Goal: Task Accomplishment & Management: Use online tool/utility

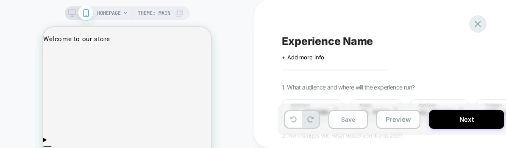
click at [471, 25] on div at bounding box center [477, 23] width 17 height 17
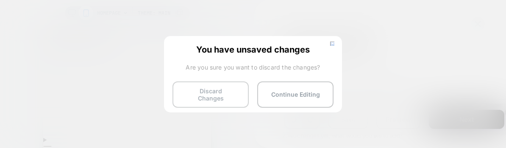
click at [213, 91] on button "Discard Changes" at bounding box center [210, 94] width 76 height 26
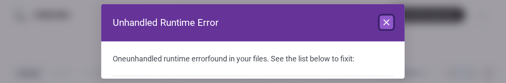
click at [390, 23] on button "Close" at bounding box center [387, 23] width 14 height 14
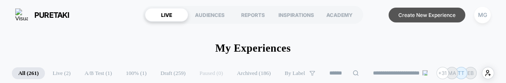
click at [439, 20] on button "Create New Experience" at bounding box center [427, 15] width 77 height 15
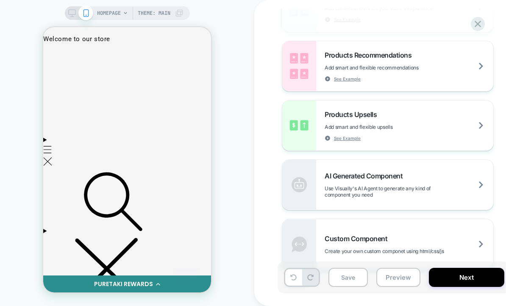
scroll to position [314, 0]
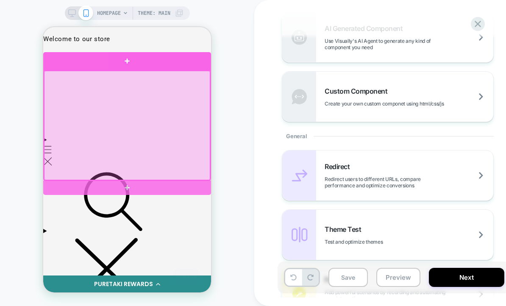
click at [144, 63] on div at bounding box center [127, 61] width 168 height 18
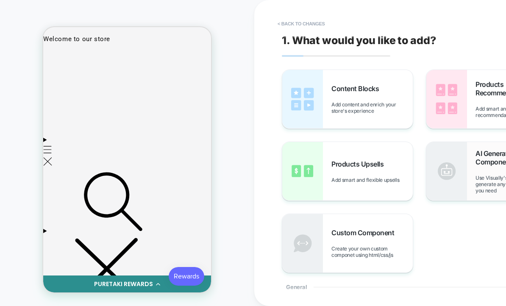
click at [471, 174] on div "AI Generated Component Use Visually's AI Agent to generate any kind of componen…" at bounding box center [491, 171] width 131 height 58
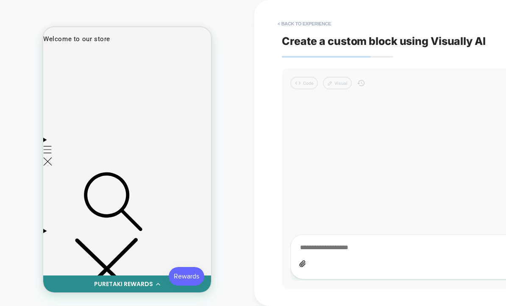
scroll to position [0, 0]
click at [337, 250] on textarea at bounding box center [440, 247] width 283 height 9
click at [341, 247] on textarea at bounding box center [440, 247] width 283 height 9
type textarea "*"
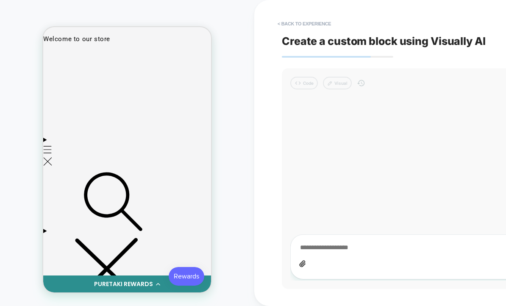
type textarea "*"
type textarea "**"
type textarea "*"
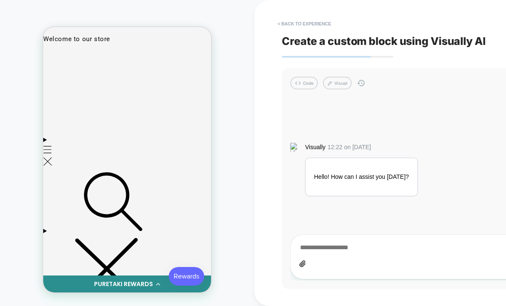
type textarea "*"
